Goal: Check status: Check status

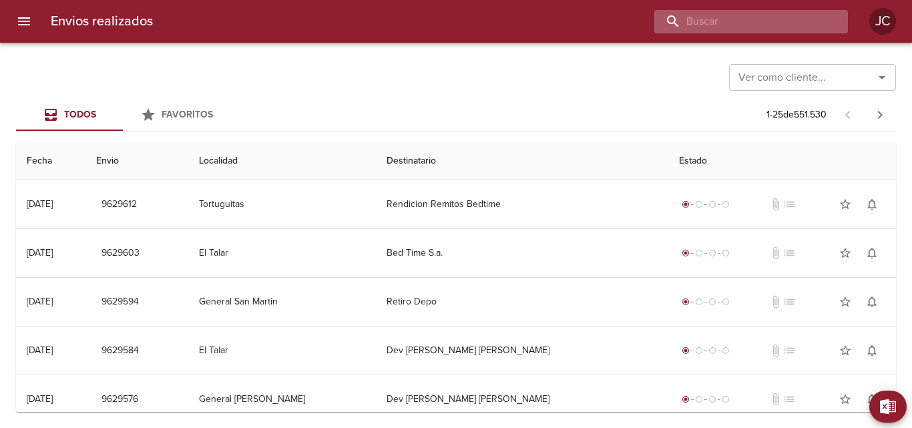
click at [770, 24] on input "buscar" at bounding box center [740, 21] width 171 height 23
click at [697, 19] on input "8608861" at bounding box center [740, 21] width 171 height 23
type input "9608861"
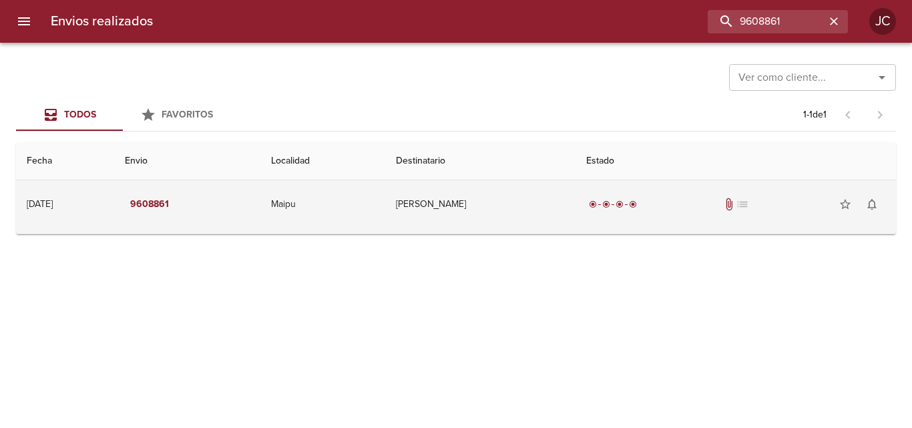
click at [575, 210] on td "[PERSON_NAME]" at bounding box center [480, 204] width 190 height 48
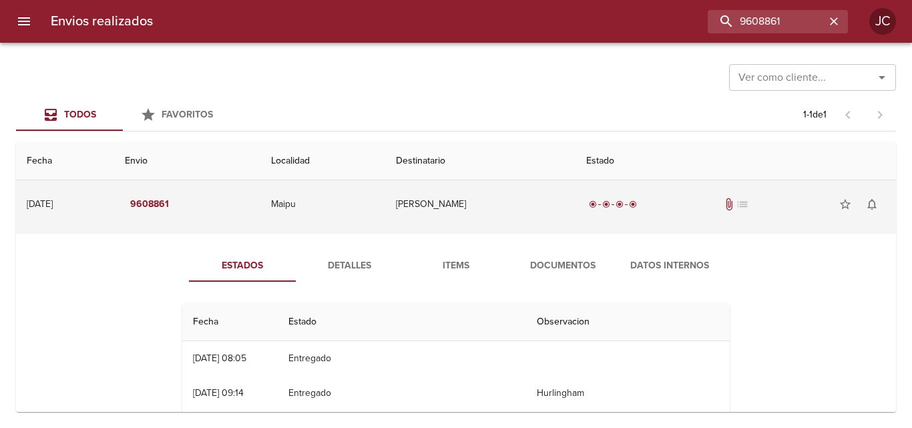
click at [633, 213] on div "radio_button_checked radio_button_checked radio_button_checked radio_button_che…" at bounding box center [736, 204] width 299 height 27
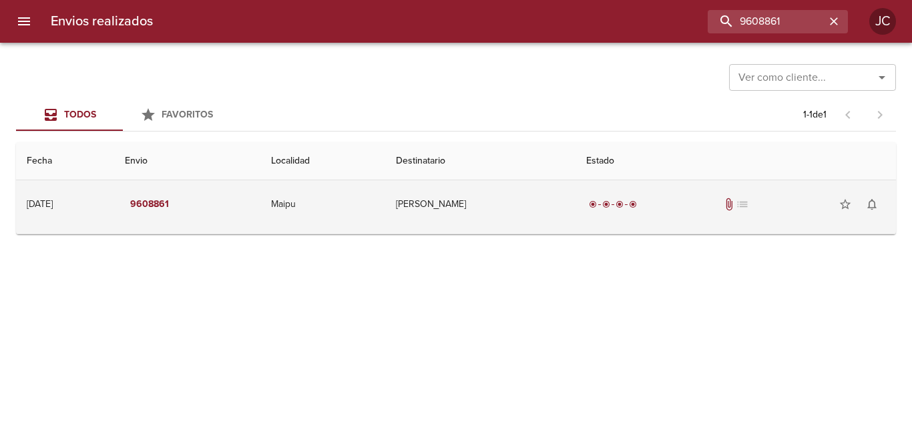
click at [646, 213] on div "radio_button_checked radio_button_checked radio_button_checked radio_button_che…" at bounding box center [736, 204] width 299 height 27
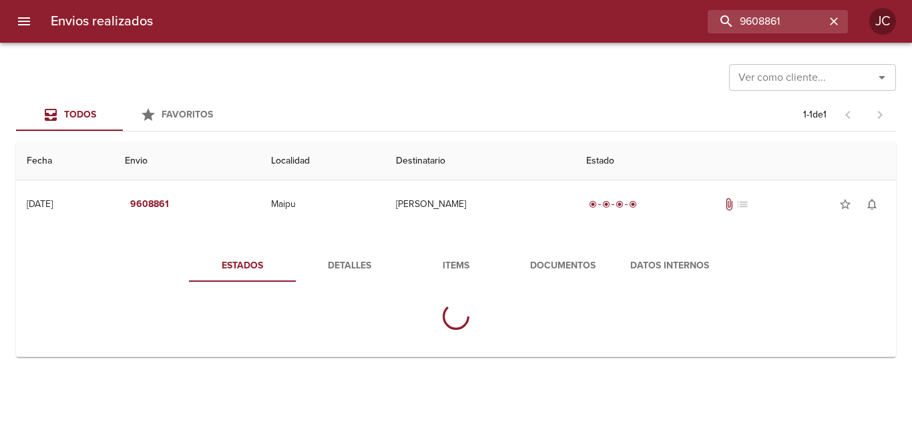
click at [558, 258] on span "Documentos" at bounding box center [563, 266] width 91 height 17
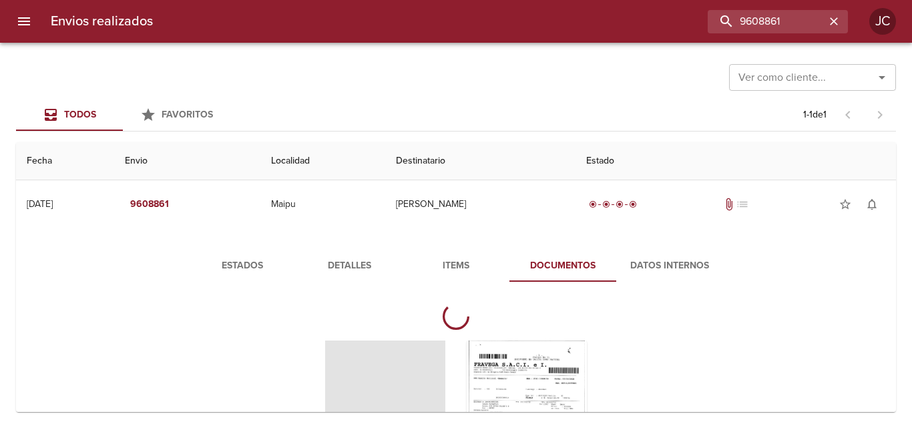
scroll to position [67, 0]
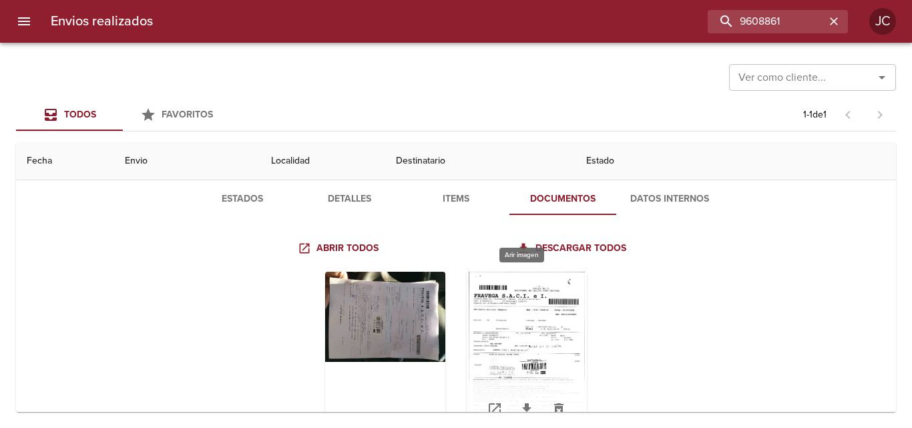
click at [480, 313] on div "Tabla de envíos del cliente" at bounding box center [527, 355] width 120 height 167
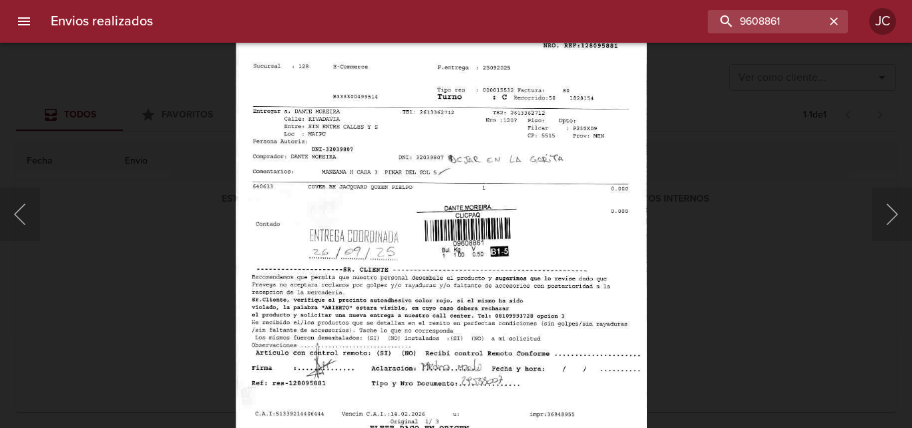
click at [519, 232] on img "Lightbox" at bounding box center [441, 190] width 411 height 592
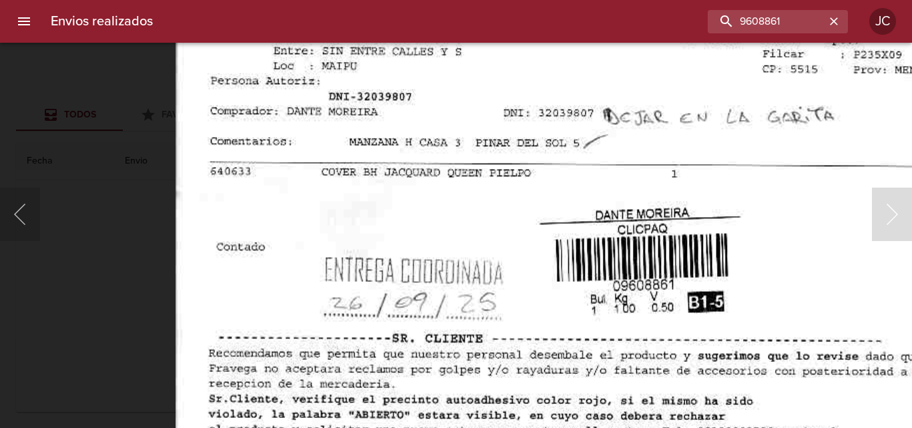
click at [473, 170] on img "Lightbox" at bounding box center [589, 179] width 827 height 1189
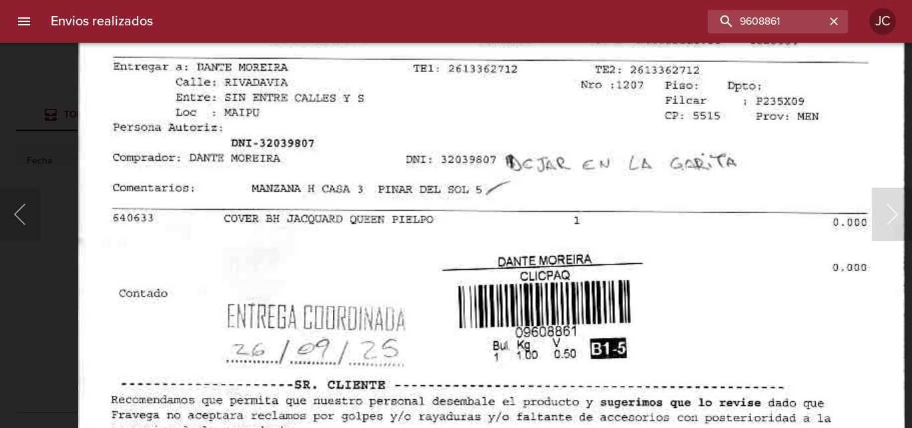
click at [353, 283] on img "Lightbox" at bounding box center [491, 225] width 827 height 1189
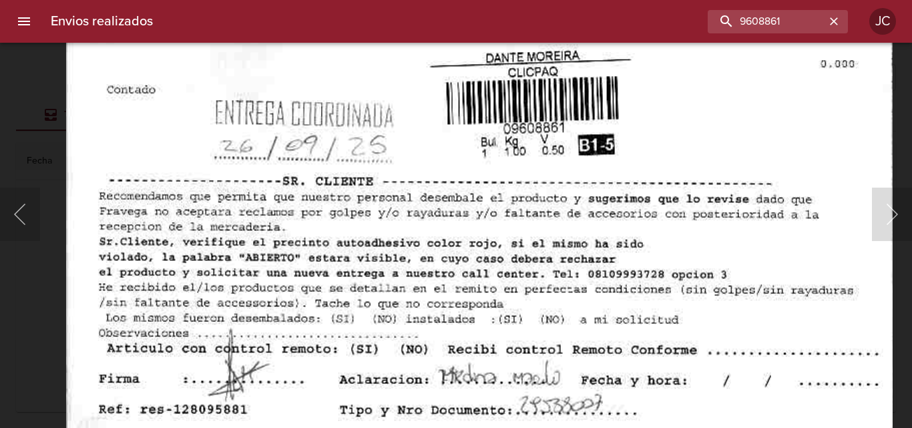
click at [509, 111] on img "Lightbox" at bounding box center [479, 22] width 827 height 1189
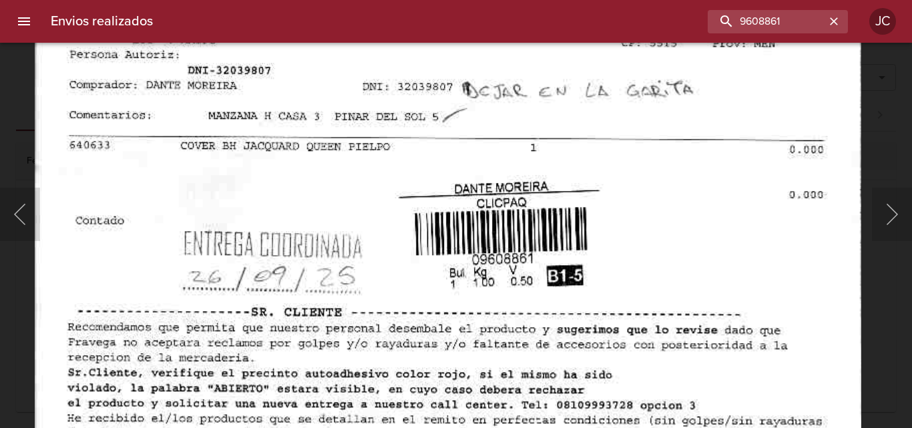
click at [571, 0] on html "Envios realizados 9608861 [PERSON_NAME] como cliente... Ver como cliente... Tod…" at bounding box center [456, 0] width 912 height 0
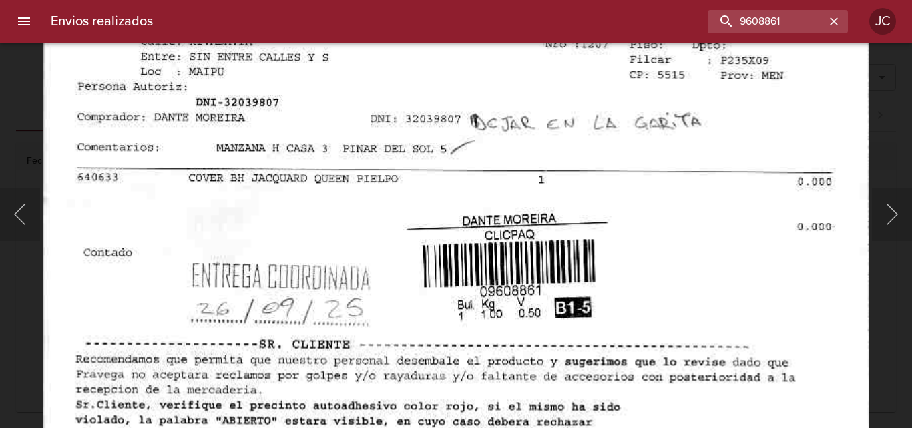
click at [444, 184] on img "Lightbox" at bounding box center [456, 185] width 827 height 1189
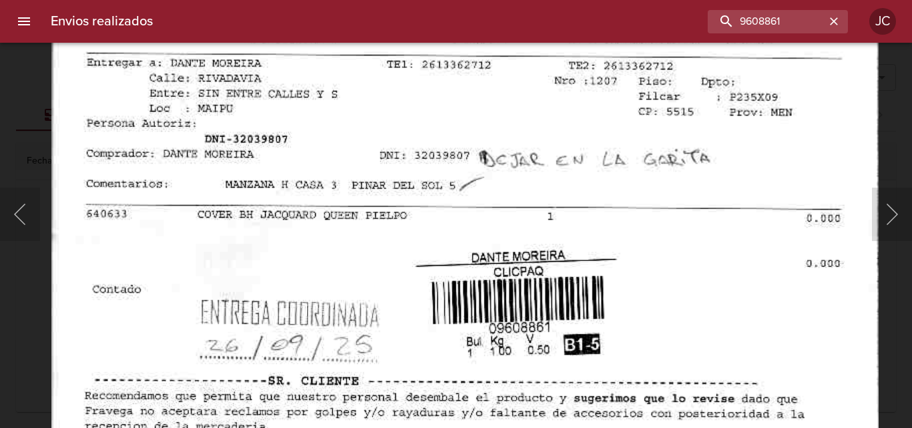
click at [619, 208] on img "Lightbox" at bounding box center [464, 221] width 827 height 1189
